Goal: Information Seeking & Learning: Learn about a topic

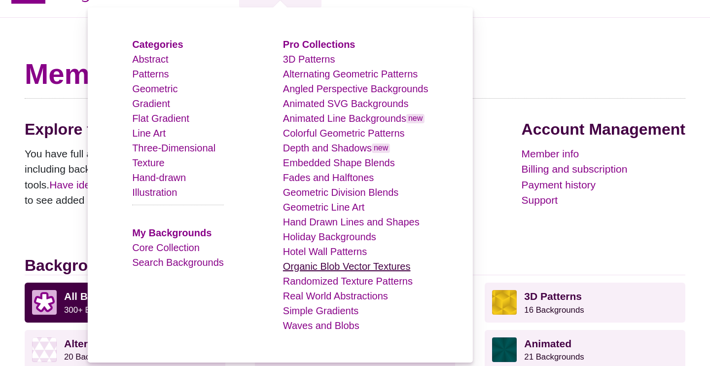
scroll to position [36, 0]
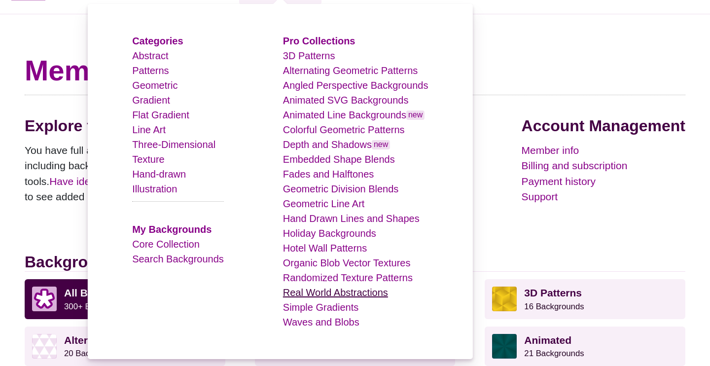
click at [365, 293] on link "Real World Abstractions" at bounding box center [335, 292] width 105 height 11
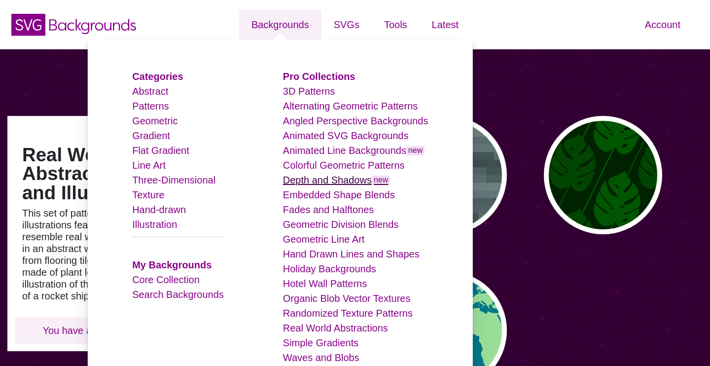
click at [337, 182] on link "Depth and Shadows new" at bounding box center [337, 180] width 108 height 11
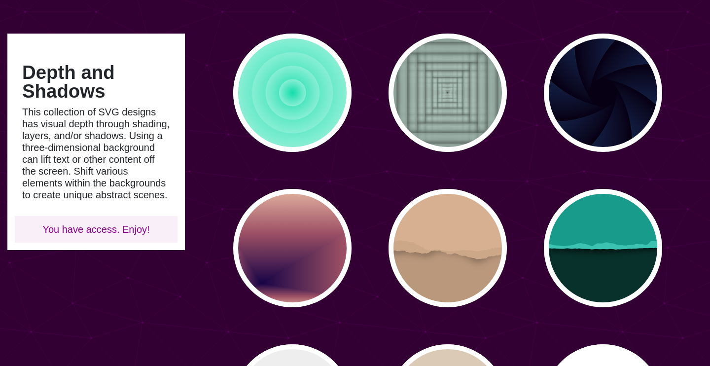
scroll to position [84, 0]
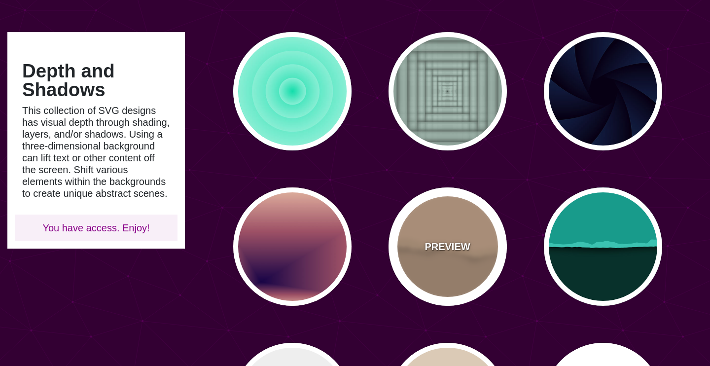
click at [453, 252] on p "PREVIEW" at bounding box center [447, 246] width 45 height 15
type input "#BA987C"
type input "#D7B090"
type input "#CCA788"
type input "0"
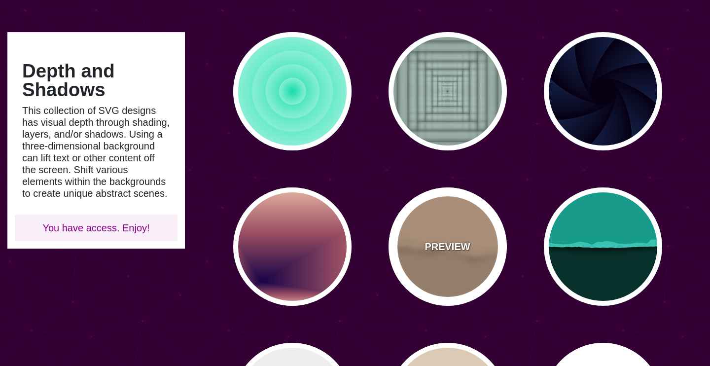
type input "0"
type input "0.5"
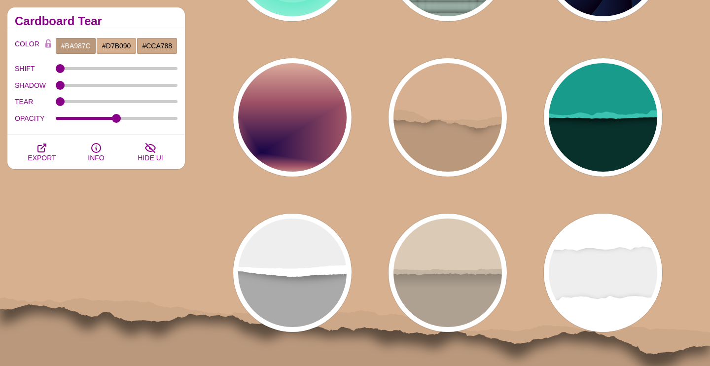
scroll to position [253, 0]
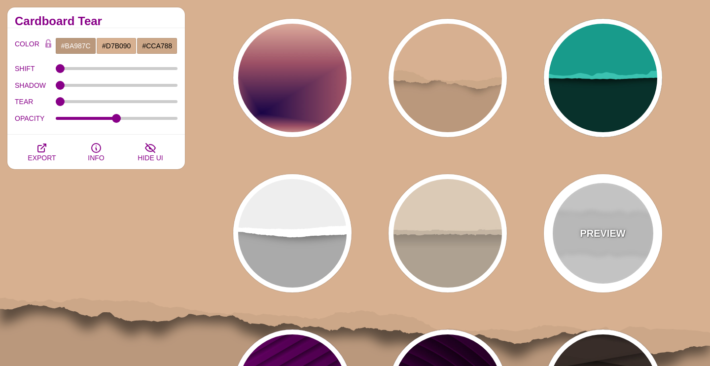
click at [601, 230] on p "PREVIEW" at bounding box center [602, 233] width 45 height 15
type input "#EEEEEE"
type input "#FFFFFF"
type input "0.2"
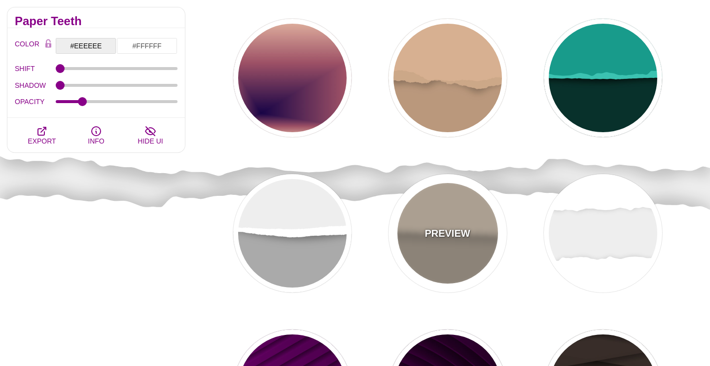
click at [481, 236] on div "PREVIEW" at bounding box center [448, 233] width 118 height 118
type input "#AEA191"
type input "#DACAB5"
type input "#C3B4A2"
type input "0"
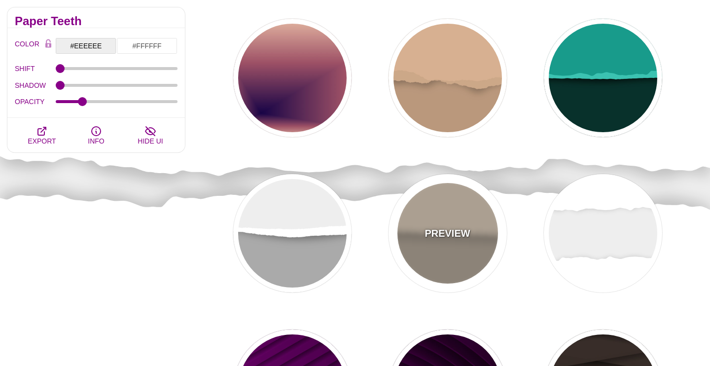
type input "0.7"
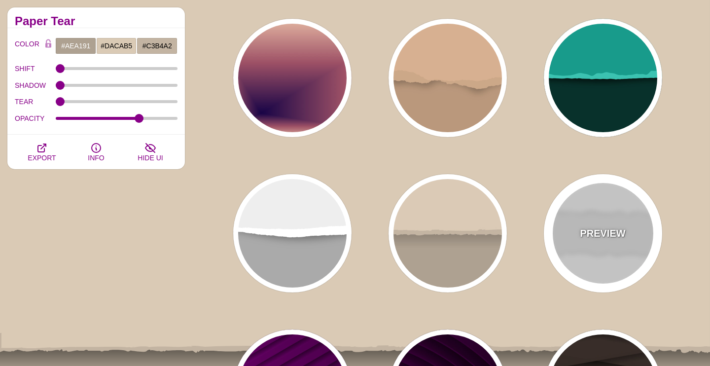
click at [588, 223] on div "PREVIEW" at bounding box center [603, 233] width 118 height 118
type input "#EEEEEE"
type input "#FFFFFF"
type input "0.2"
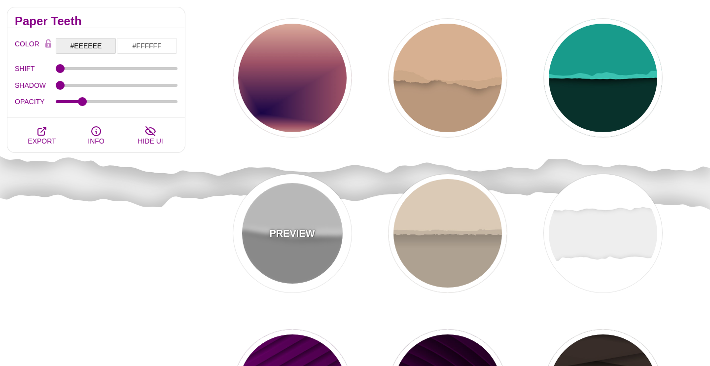
click at [315, 251] on div "PREVIEW" at bounding box center [292, 233] width 118 height 118
type input "#AAAAAA"
type input "#EEEEEE"
type input "0"
type input "0.5"
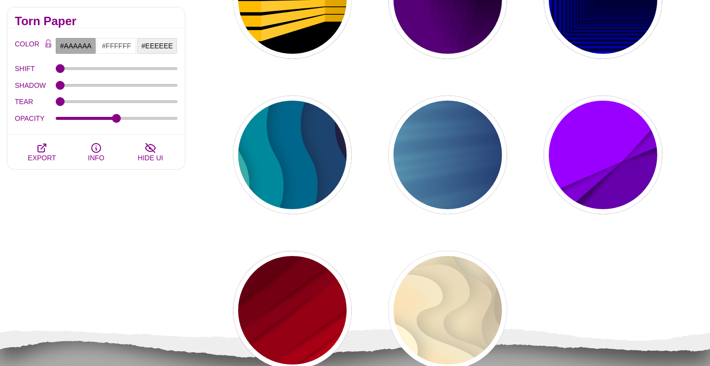
scroll to position [824, 0]
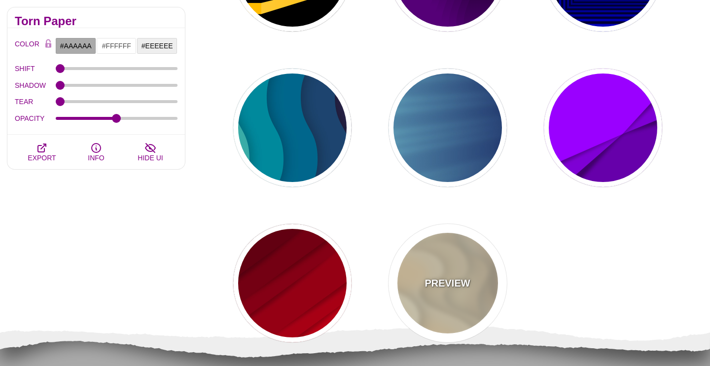
click at [451, 250] on div "PREVIEW" at bounding box center [448, 283] width 118 height 118
type input "#FFF7D7"
type input "#57250C"
type input "#FF8B28"
type input "0.7"
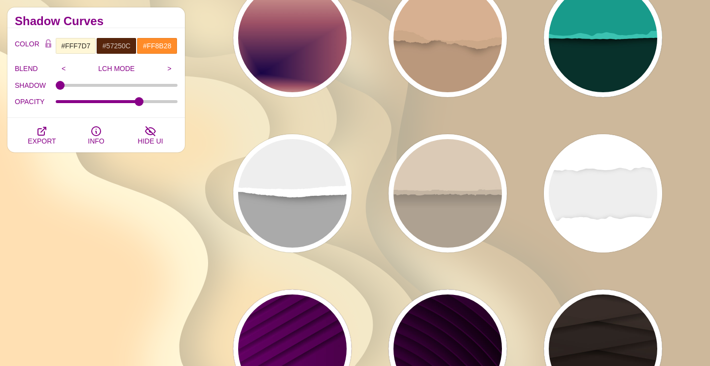
scroll to position [0, 0]
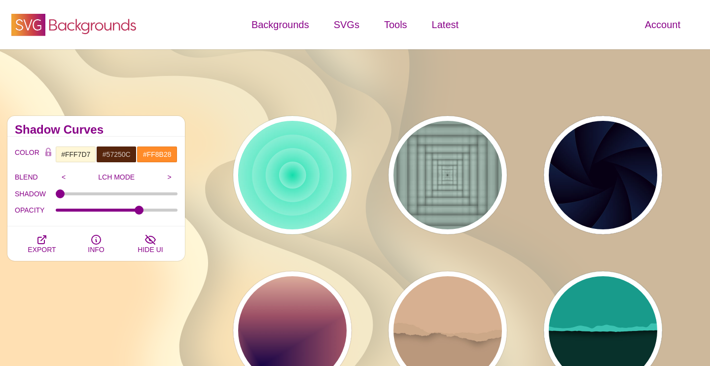
click at [45, 22] on use at bounding box center [28, 25] width 34 height 22
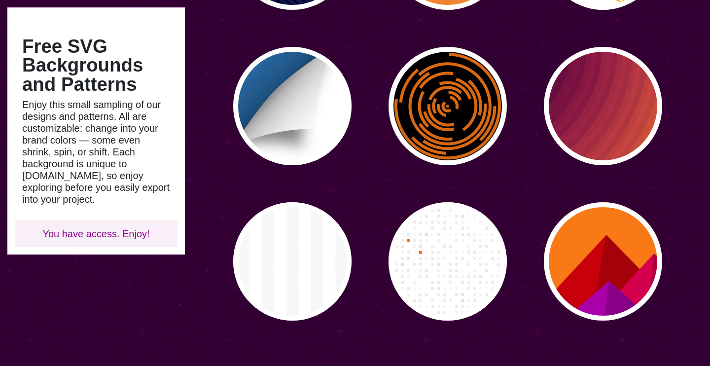
scroll to position [2259, 0]
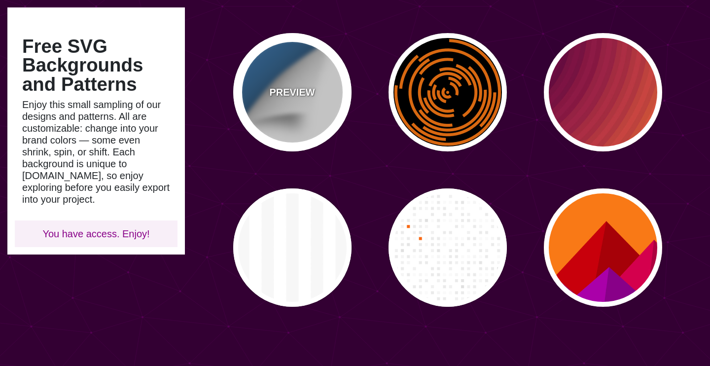
click at [293, 91] on p "PREVIEW" at bounding box center [291, 92] width 45 height 15
type input "#FFFFFF"
type input "#0B8CD5"
type input "800"
type input "0.5"
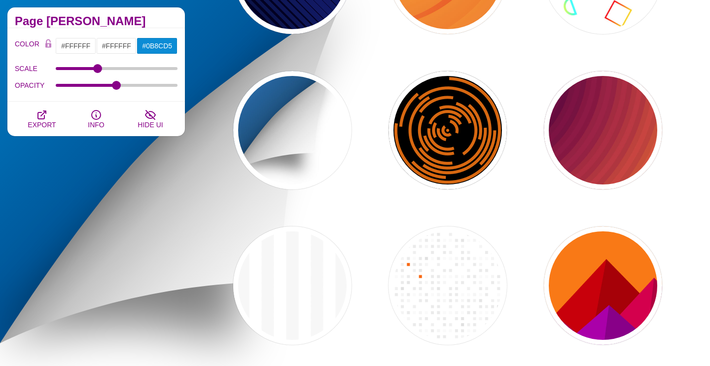
scroll to position [2209, 0]
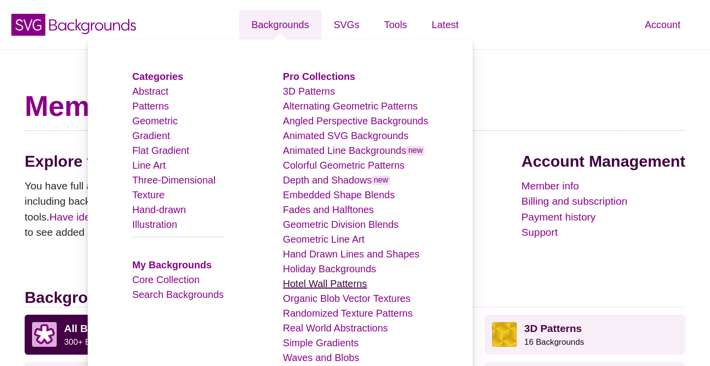
click at [343, 285] on link "Hotel Wall Patterns" at bounding box center [325, 283] width 84 height 11
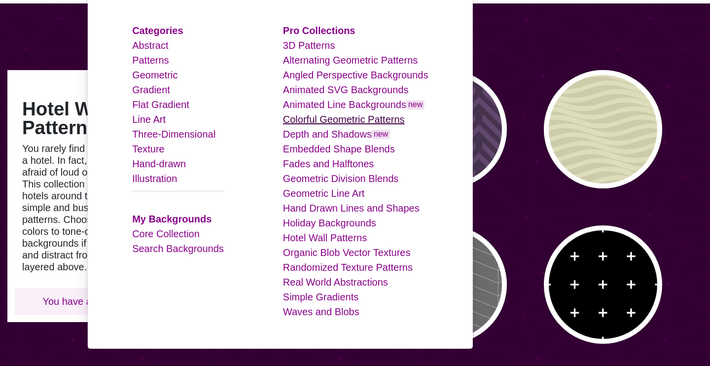
scroll to position [47, 0]
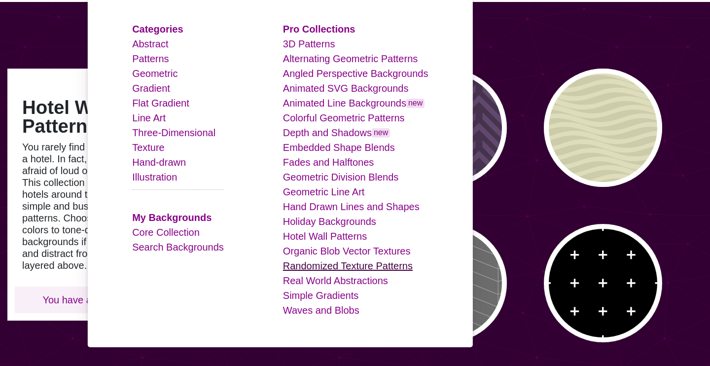
click at [376, 268] on link "Randomized Texture Patterns" at bounding box center [348, 265] width 130 height 11
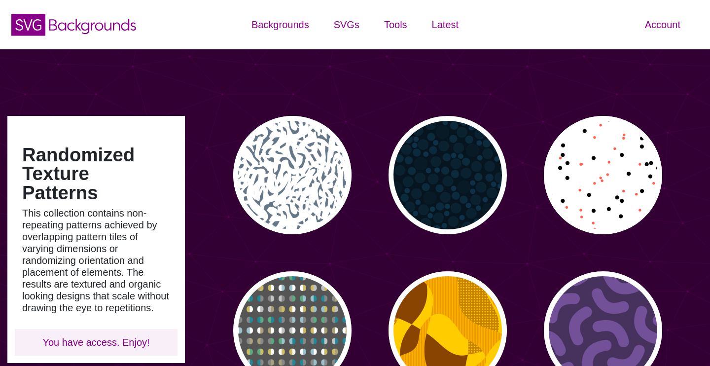
click at [378, 89] on div "Randomized Texture Patterns This collection contains non-repeating patterns ach…" at bounding box center [355, 360] width 710 height 622
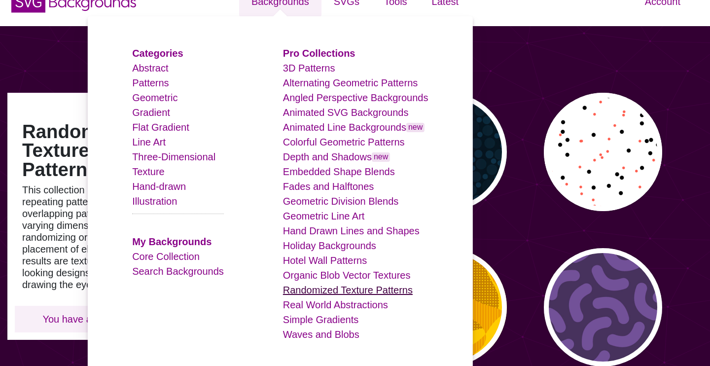
scroll to position [21, 0]
